Goal: Information Seeking & Learning: Check status

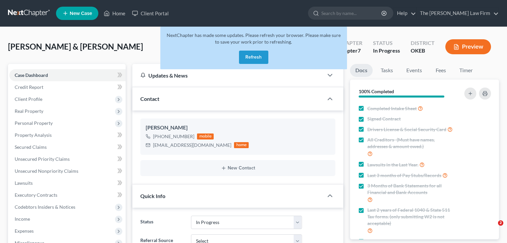
select select "4"
click at [259, 58] on button "Refresh" at bounding box center [253, 57] width 29 height 13
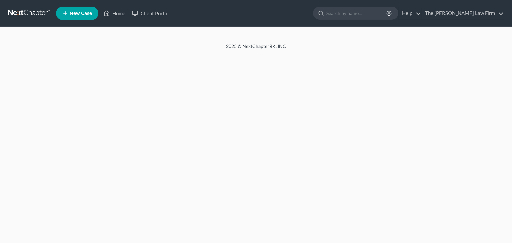
select select "4"
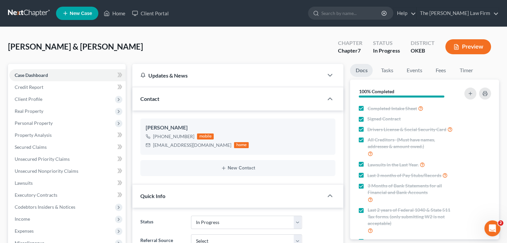
scroll to position [188, 0]
click at [117, 15] on link "Home" at bounding box center [114, 13] width 28 height 12
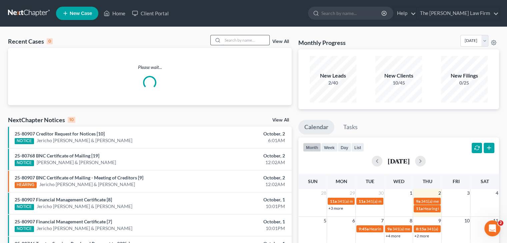
click at [232, 40] on input "search" at bounding box center [246, 40] width 47 height 10
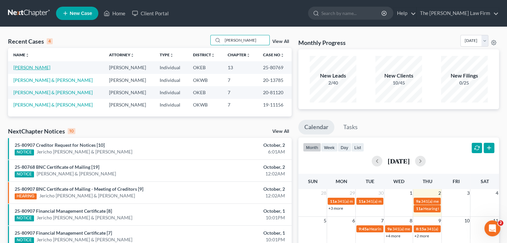
type input "miller"
click at [32, 67] on link "Miller, Johnnie" at bounding box center [31, 68] width 37 height 6
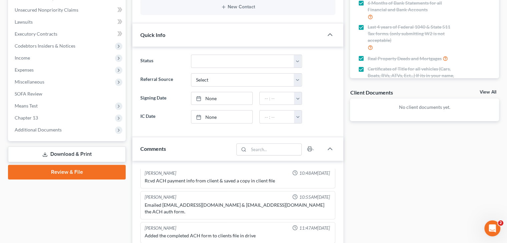
scroll to position [163, 0]
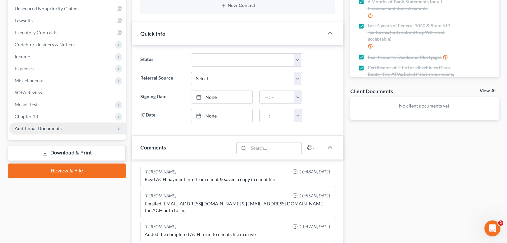
click at [54, 128] on span "Additional Documents" at bounding box center [38, 129] width 47 height 6
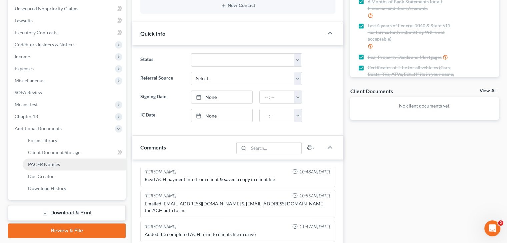
click at [55, 163] on span "PACER Notices" at bounding box center [44, 165] width 32 height 6
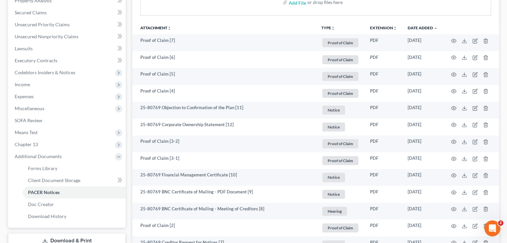
scroll to position [135, 0]
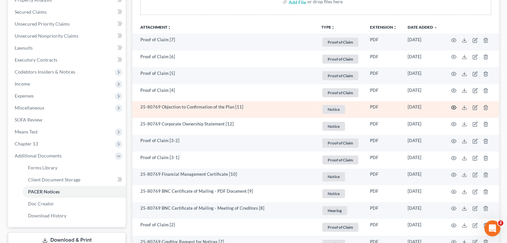
click at [453, 107] on circle "button" at bounding box center [453, 107] width 1 height 1
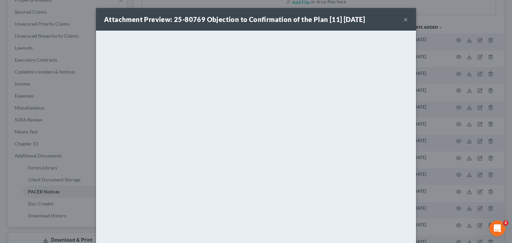
click at [403, 19] on button "×" at bounding box center [405, 19] width 5 height 8
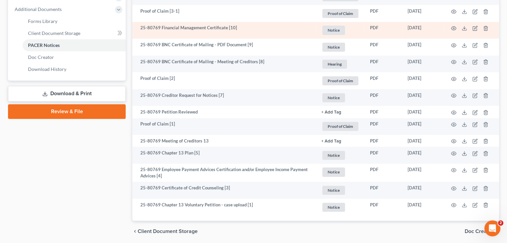
scroll to position [295, 0]
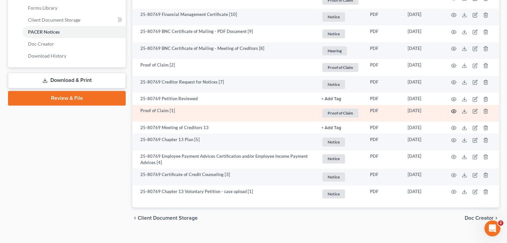
click at [453, 110] on icon "button" at bounding box center [453, 112] width 5 height 4
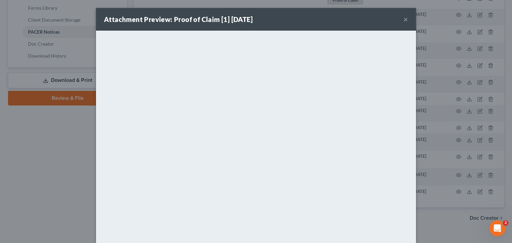
click at [403, 19] on button "×" at bounding box center [405, 19] width 5 height 8
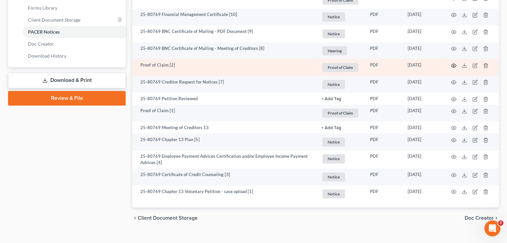
click at [453, 65] on circle "button" at bounding box center [453, 65] width 1 height 1
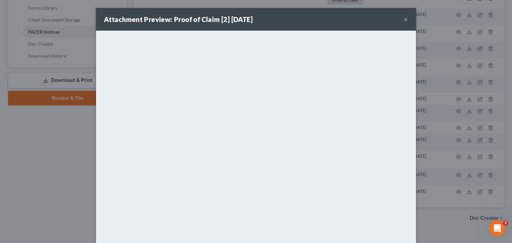
click at [403, 18] on button "×" at bounding box center [405, 19] width 5 height 8
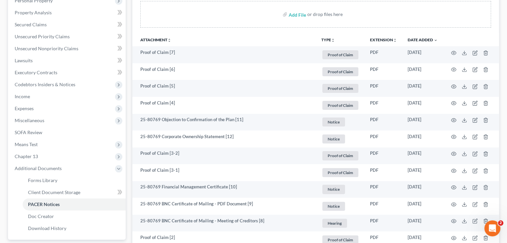
scroll to position [118, 0]
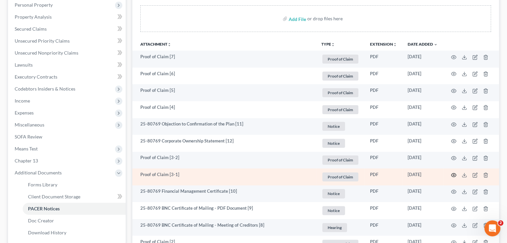
click at [454, 176] on icon "button" at bounding box center [453, 175] width 5 height 5
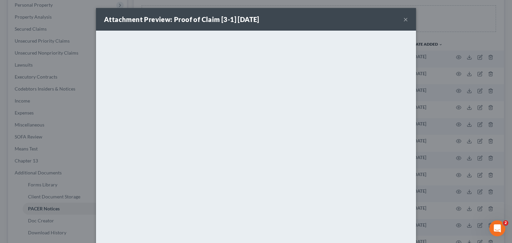
click at [403, 20] on button "×" at bounding box center [405, 19] width 5 height 8
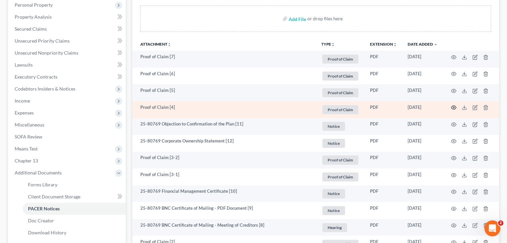
click at [451, 105] on icon "button" at bounding box center [453, 107] width 5 height 5
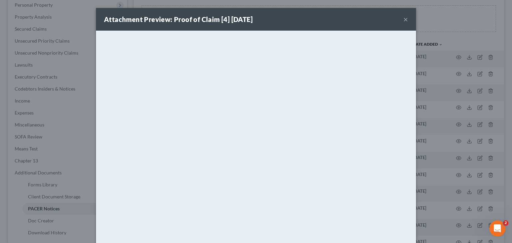
click at [404, 16] on button "×" at bounding box center [405, 19] width 5 height 8
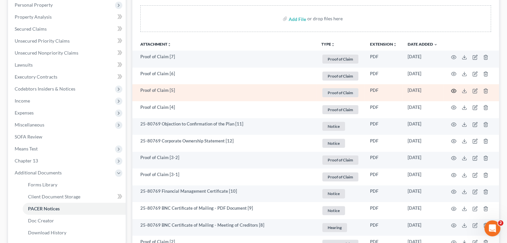
click at [453, 89] on icon "button" at bounding box center [453, 90] width 5 height 5
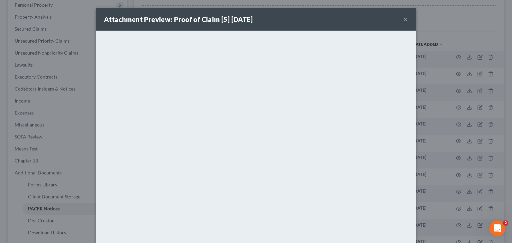
click at [403, 19] on button "×" at bounding box center [405, 19] width 5 height 8
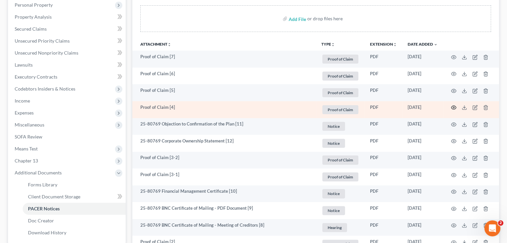
click at [455, 107] on icon "button" at bounding box center [453, 107] width 5 height 5
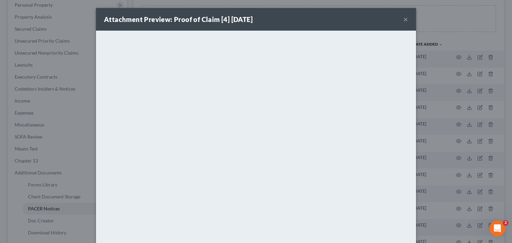
click at [403, 20] on button "×" at bounding box center [405, 19] width 5 height 8
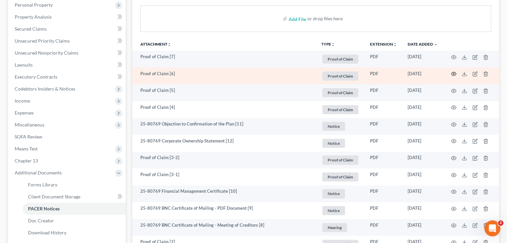
click at [454, 73] on circle "button" at bounding box center [453, 73] width 1 height 1
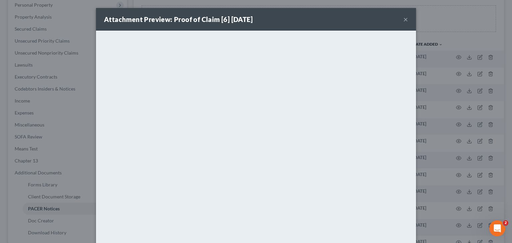
click at [403, 16] on button "×" at bounding box center [405, 19] width 5 height 8
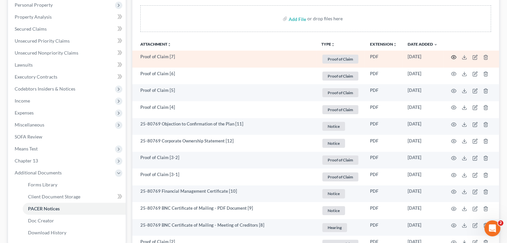
click at [453, 57] on circle "button" at bounding box center [453, 57] width 1 height 1
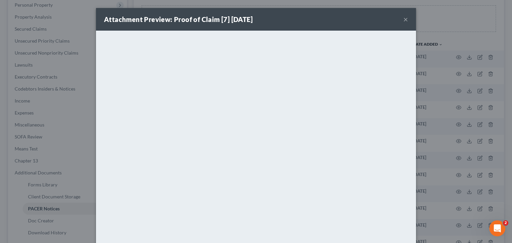
click at [403, 19] on button "×" at bounding box center [405, 19] width 5 height 8
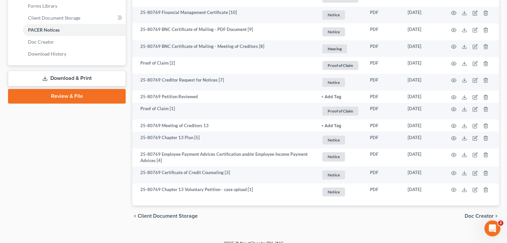
scroll to position [303, 0]
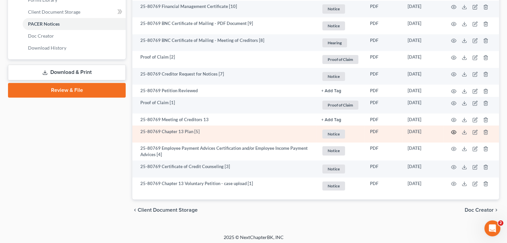
click at [454, 131] on icon "button" at bounding box center [453, 132] width 5 height 5
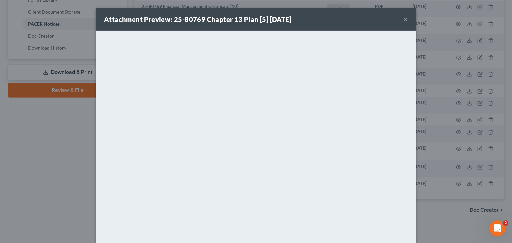
click at [403, 19] on button "×" at bounding box center [405, 19] width 5 height 8
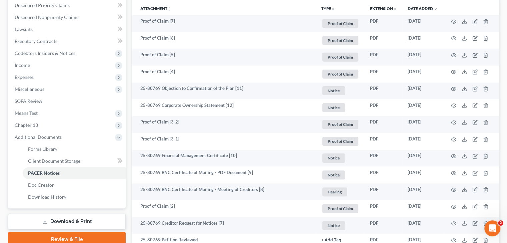
scroll to position [143, 0]
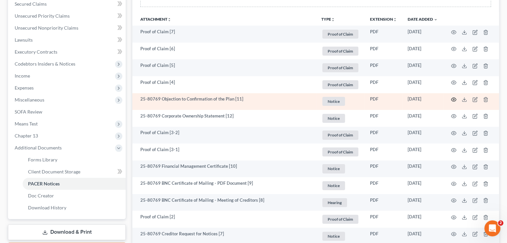
click at [453, 99] on circle "button" at bounding box center [453, 99] width 1 height 1
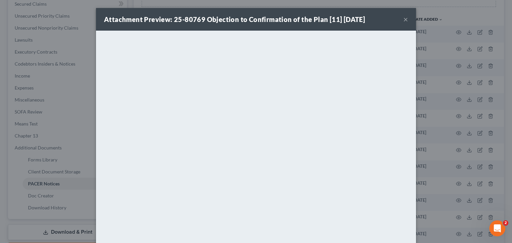
click at [403, 19] on button "×" at bounding box center [405, 19] width 5 height 8
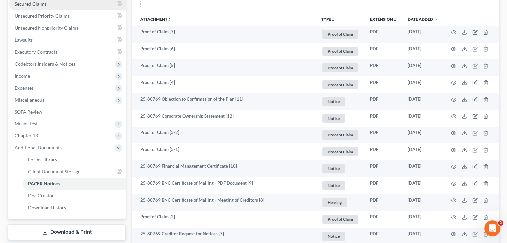
click at [37, 4] on span "Secured Claims" at bounding box center [31, 4] width 32 height 6
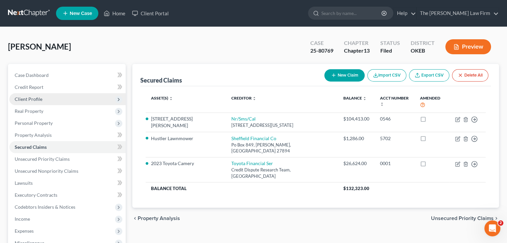
click at [33, 100] on span "Client Profile" at bounding box center [29, 99] width 28 height 6
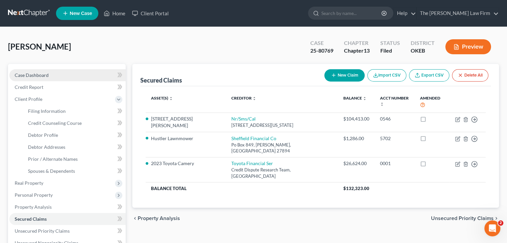
click at [29, 78] on span "Case Dashboard" at bounding box center [32, 75] width 34 height 6
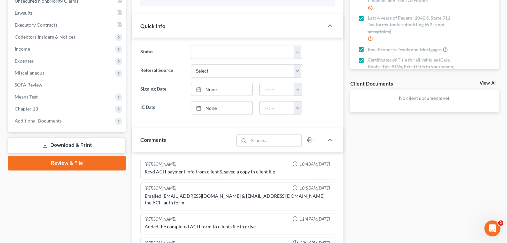
scroll to position [172, 0]
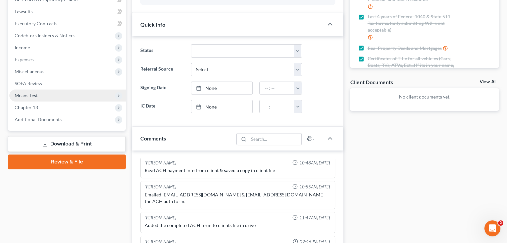
click at [60, 97] on span "Means Test" at bounding box center [67, 96] width 116 height 12
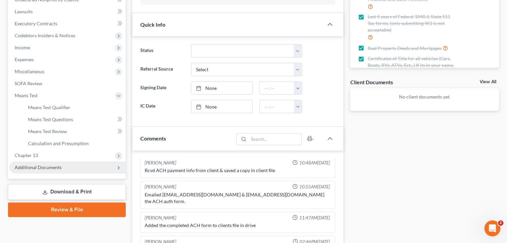
click at [47, 164] on span "Additional Documents" at bounding box center [67, 168] width 116 height 12
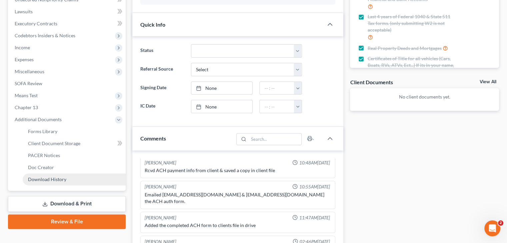
click at [43, 179] on span "Download History" at bounding box center [47, 180] width 38 height 6
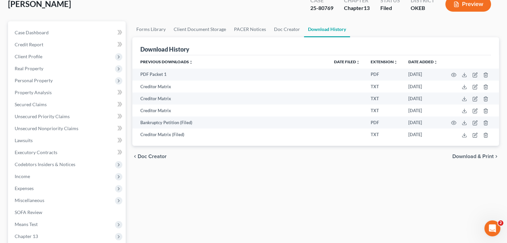
scroll to position [46, 0]
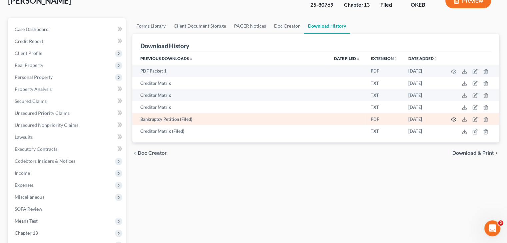
click at [452, 119] on icon "button" at bounding box center [453, 119] width 5 height 5
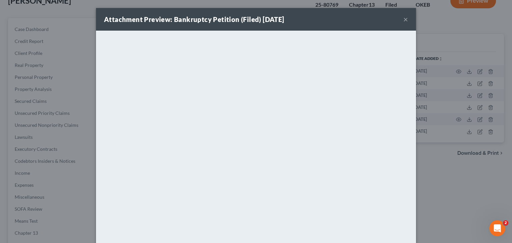
click at [403, 19] on button "×" at bounding box center [405, 19] width 5 height 8
